Goal: Transaction & Acquisition: Purchase product/service

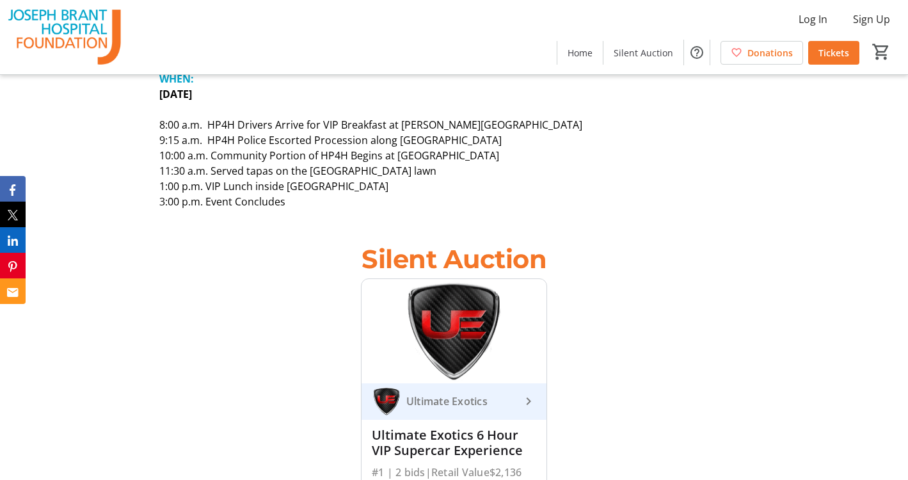
scroll to position [1281, 0]
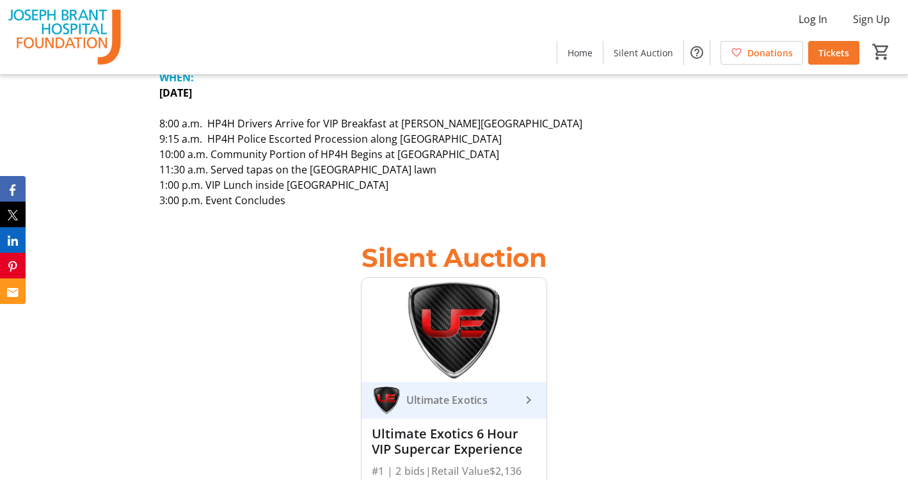
click at [444, 299] on img at bounding box center [453, 330] width 185 height 104
